Goal: Task Accomplishment & Management: Use online tool/utility

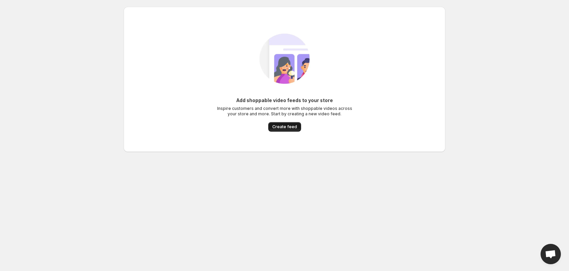
click at [283, 128] on span "Create feed" at bounding box center [284, 126] width 25 height 5
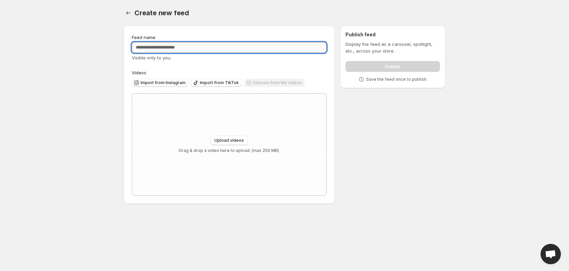
click at [154, 45] on input "Feed name" at bounding box center [229, 47] width 195 height 11
type input "*********"
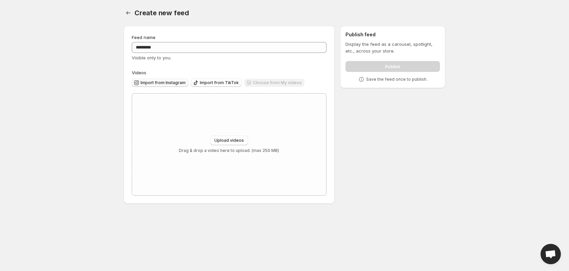
click at [157, 81] on span "Import from Instagram" at bounding box center [163, 82] width 45 height 5
click at [162, 81] on span "Import from Instagram" at bounding box center [163, 82] width 45 height 5
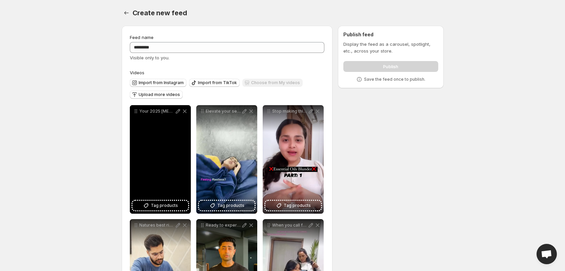
click at [159, 157] on div "Your 2025 [MEDICAL_DATA] tool A baeyork carrier oil which is 100 Argan oil whic…" at bounding box center [160, 159] width 61 height 108
click at [159, 208] on span "Tag products" at bounding box center [164, 205] width 27 height 7
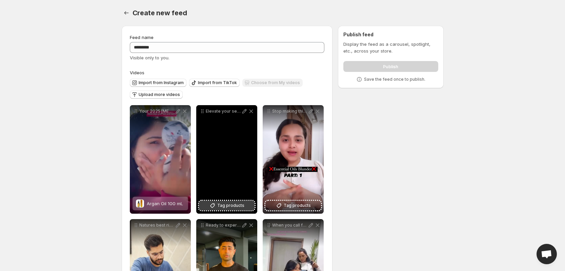
click at [220, 206] on span "Tag products" at bounding box center [230, 205] width 27 height 7
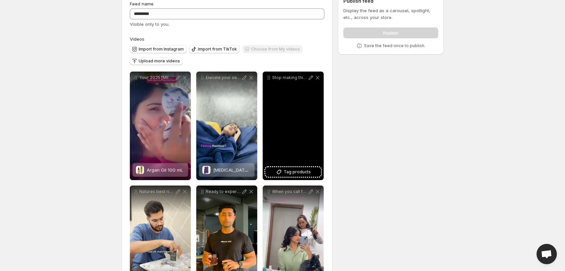
scroll to position [34, 0]
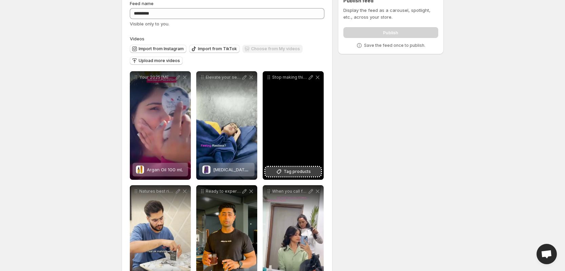
click at [284, 172] on span "Tag products" at bounding box center [297, 171] width 27 height 7
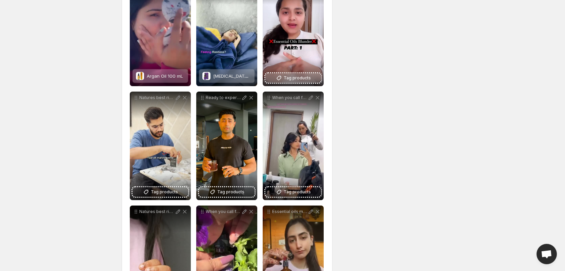
scroll to position [134, 0]
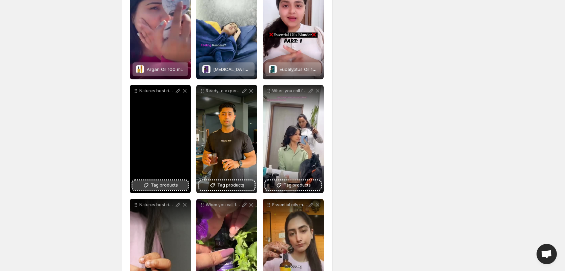
click at [158, 185] on span "Tag products" at bounding box center [164, 185] width 27 height 7
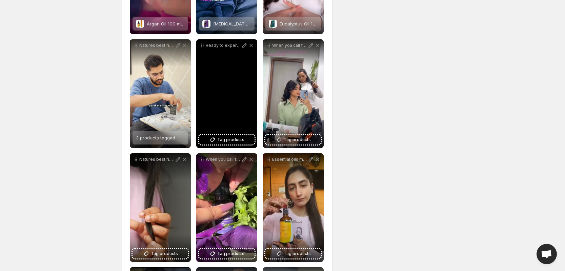
scroll to position [179, 0]
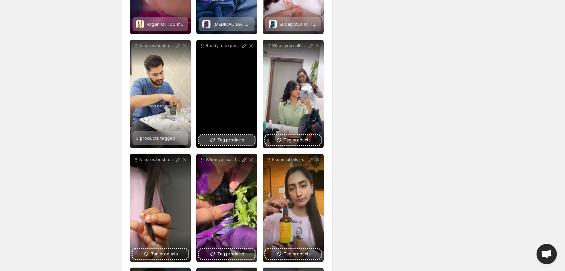
click at [227, 140] on span "Tag products" at bounding box center [230, 140] width 27 height 7
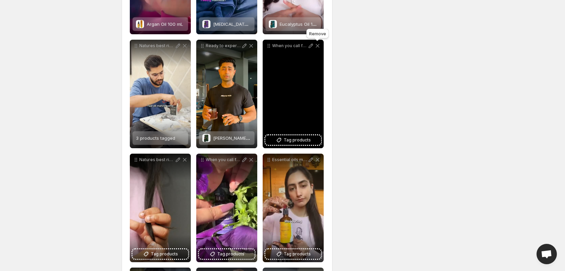
click at [315, 45] on icon at bounding box center [317, 45] width 7 height 7
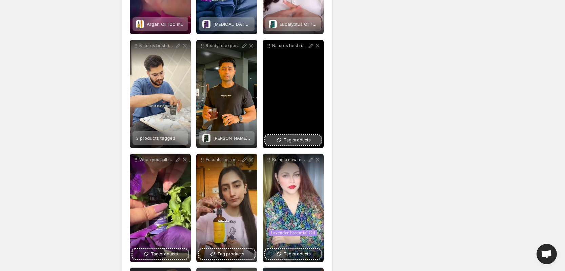
click at [282, 139] on icon at bounding box center [278, 140] width 7 height 7
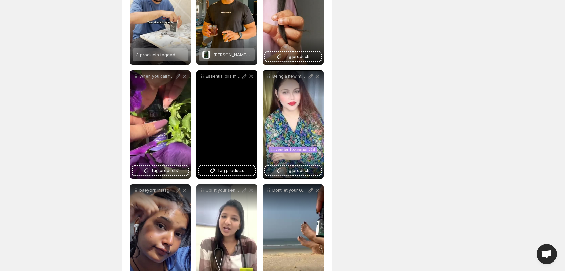
scroll to position [265, 0]
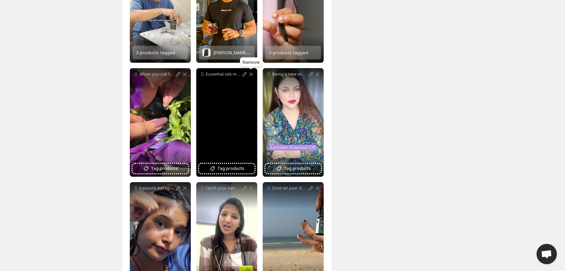
click at [251, 76] on icon at bounding box center [251, 74] width 7 height 7
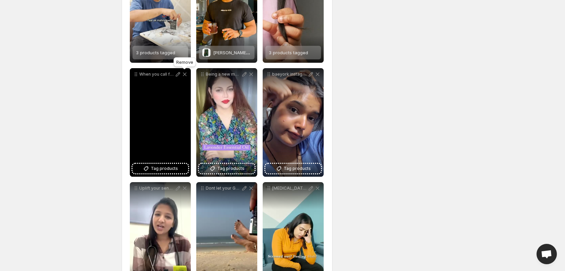
click at [186, 74] on icon at bounding box center [184, 74] width 7 height 7
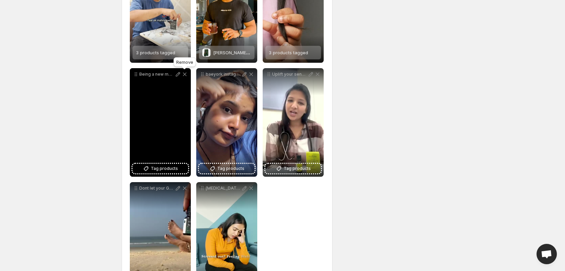
click at [185, 72] on icon at bounding box center [184, 74] width 7 height 7
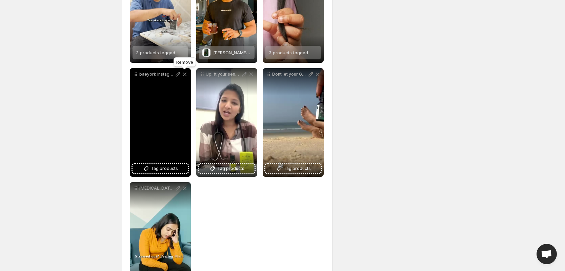
click at [185, 71] on icon at bounding box center [184, 74] width 7 height 7
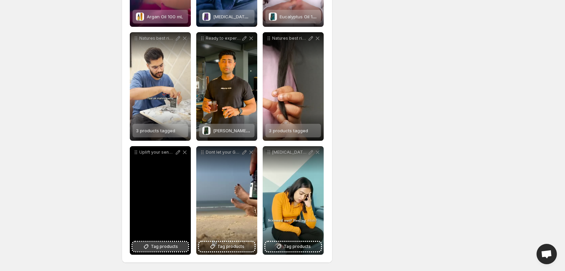
click at [163, 244] on span "Tag products" at bounding box center [164, 246] width 27 height 7
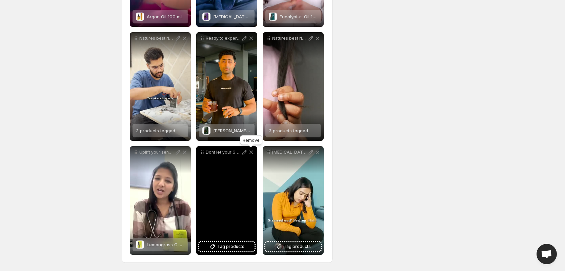
click at [251, 151] on icon at bounding box center [251, 152] width 7 height 7
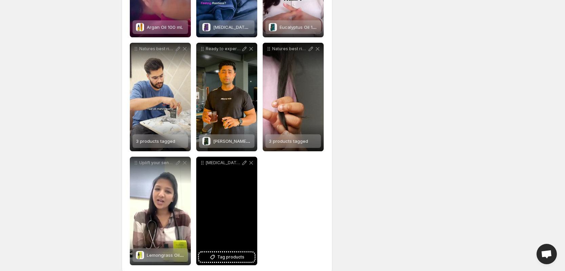
scroll to position [182, 0]
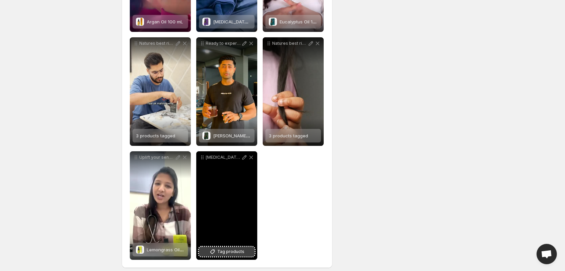
click at [223, 251] on span "Tag products" at bounding box center [230, 251] width 27 height 7
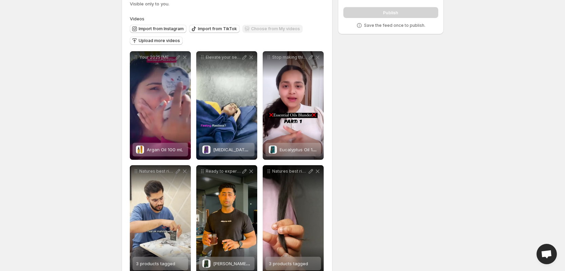
scroll to position [0, 0]
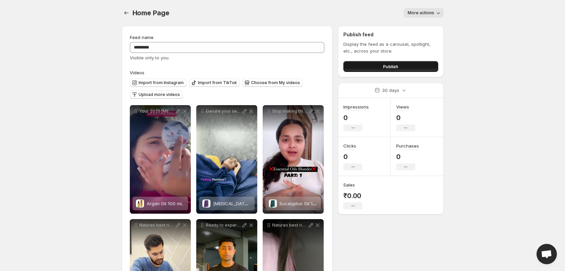
click at [362, 62] on button "Publish" at bounding box center [390, 66] width 95 height 11
click at [372, 68] on button "Publish" at bounding box center [390, 66] width 95 height 11
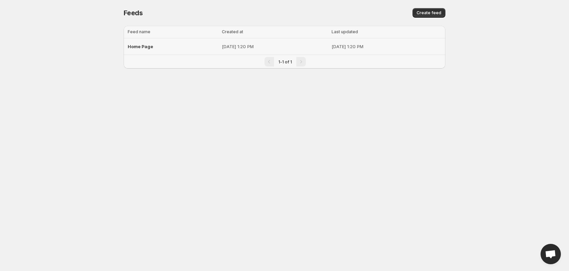
click at [137, 45] on span "Home Page" at bounding box center [140, 46] width 25 height 5
